Goal: Navigation & Orientation: Find specific page/section

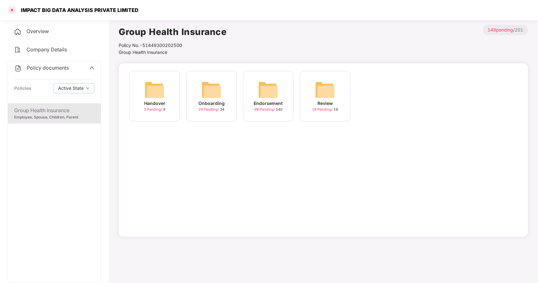
click at [11, 12] on div at bounding box center [12, 10] width 10 height 10
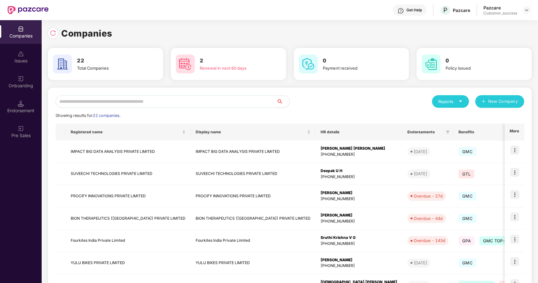
click at [126, 102] on input "text" at bounding box center [166, 101] width 221 height 13
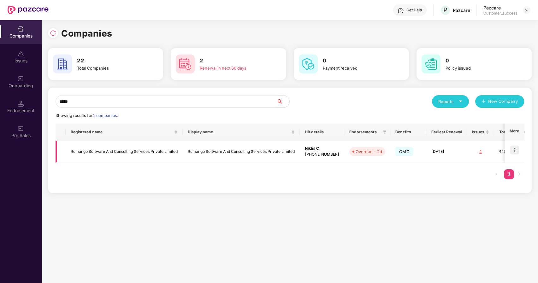
type input "*****"
click at [514, 149] on img at bounding box center [514, 150] width 9 height 9
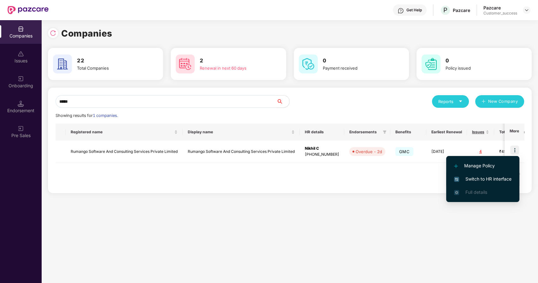
click at [474, 179] on span "Switch to HR interface" at bounding box center [482, 179] width 57 height 7
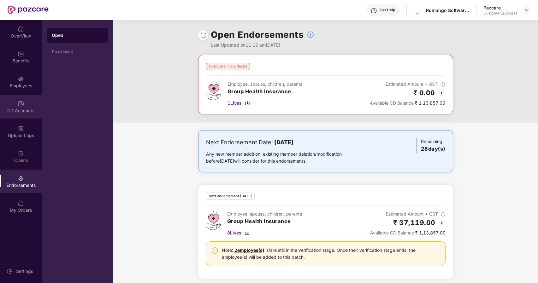
click at [15, 112] on div "CD Accounts" at bounding box center [21, 111] width 42 height 6
